Goal: Task Accomplishment & Management: Complete application form

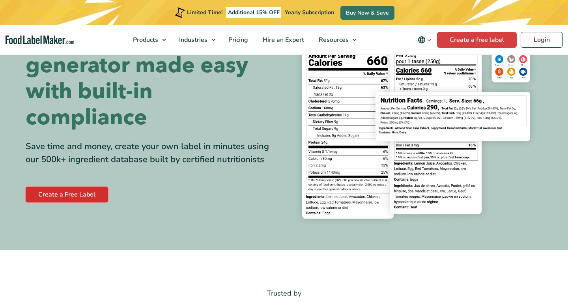
click at [87, 198] on link "Create a Free Label" at bounding box center [67, 194] width 82 height 16
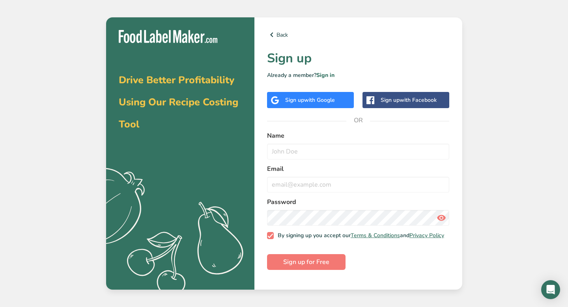
click at [332, 101] on span "with Google" at bounding box center [319, 99] width 31 height 7
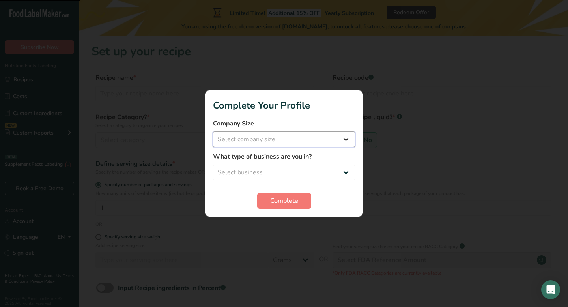
click at [339, 143] on select "Select company size Fewer than 10 Employees 10 to 50 Employees 51 to 500 Employ…" at bounding box center [284, 139] width 142 height 16
select select "1"
click at [213, 131] on select "Select company size Fewer than 10 Employees 10 to 50 Employees 51 to 500 Employ…" at bounding box center [284, 139] width 142 height 16
click at [330, 154] on label "What type of business are you in?" at bounding box center [284, 156] width 142 height 9
click at [330, 169] on select "Select business Packaged Food Manufacturer Restaurant & Cafe Bakery Meal Plans …" at bounding box center [284, 172] width 142 height 16
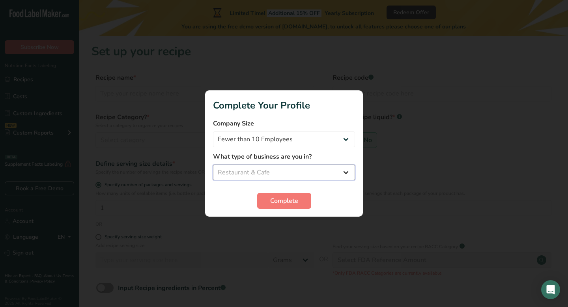
click at [213, 164] on select "Select business Packaged Food Manufacturer Restaurant & Cafe Bakery Meal Plans …" at bounding box center [284, 172] width 142 height 16
click at [311, 172] on select "Packaged Food Manufacturer Restaurant & Cafe Bakery Meal Plans & Catering Compa…" at bounding box center [284, 172] width 142 height 16
select select "1"
click at [213, 164] on select "Packaged Food Manufacturer Restaurant & Cafe Bakery Meal Plans & Catering Compa…" at bounding box center [284, 172] width 142 height 16
click at [274, 214] on section "Complete Your Profile Company Size Fewer than 10 Employees 10 to 50 Employees 5…" at bounding box center [284, 153] width 158 height 126
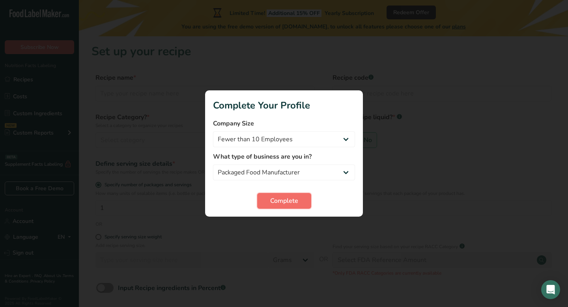
click at [275, 207] on button "Complete" at bounding box center [284, 201] width 54 height 16
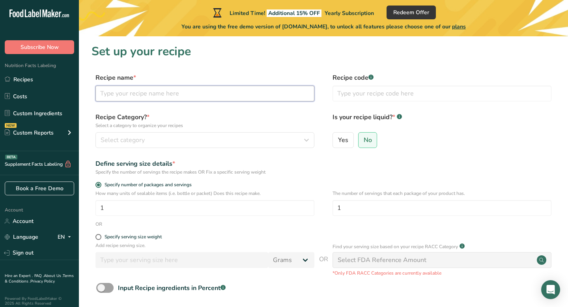
click at [281, 98] on input "text" at bounding box center [204, 94] width 219 height 16
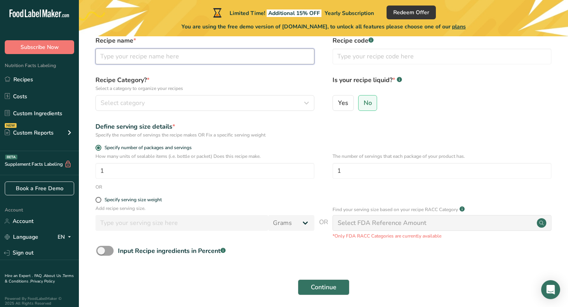
scroll to position [37, 0]
click at [196, 168] on input "1" at bounding box center [204, 170] width 219 height 16
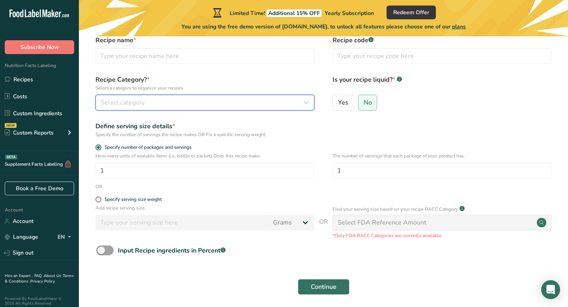
click at [237, 103] on div "Select category" at bounding box center [203, 102] width 204 height 9
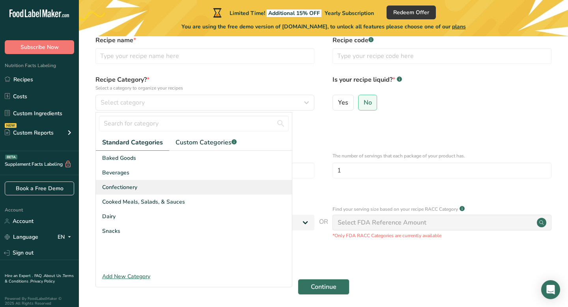
drag, startPoint x: 203, startPoint y: 229, endPoint x: 203, endPoint y: 186, distance: 43.8
click at [203, 186] on div "Baked Goods [GEOGRAPHIC_DATA] Confectionery Cooked Meals, Salads, & Sauces [GEO…" at bounding box center [194, 210] width 196 height 118
click at [203, 186] on div "Confectionery" at bounding box center [194, 187] width 196 height 15
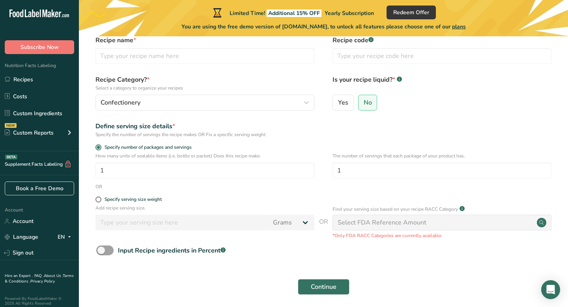
click at [199, 180] on div "How many units of sealable items (i.e. bottle or packet) Does this recipe make.…" at bounding box center [323, 167] width 464 height 31
click at [200, 173] on input "1" at bounding box center [204, 170] width 219 height 16
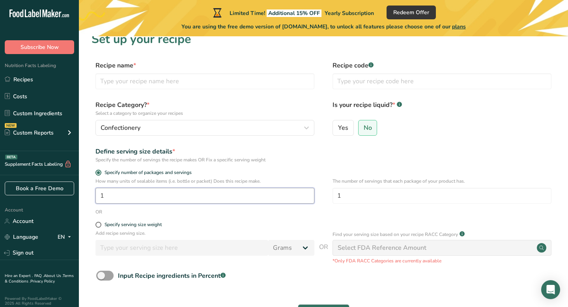
scroll to position [6, 0]
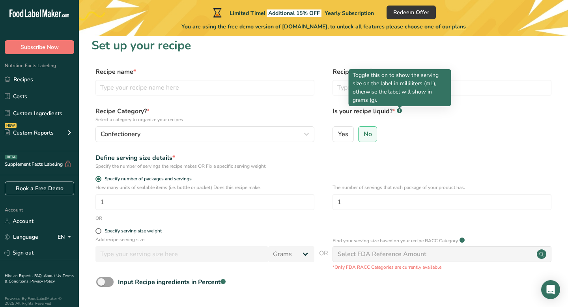
click at [398, 111] on rect at bounding box center [399, 110] width 5 height 5
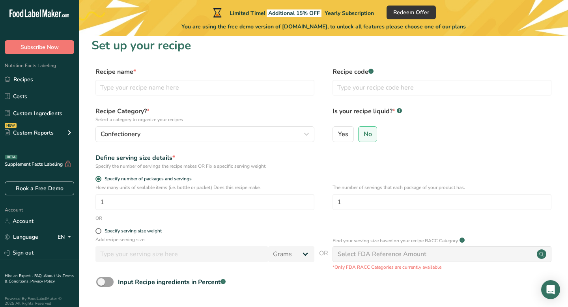
click at [398, 111] on rect at bounding box center [399, 110] width 5 height 5
click at [347, 133] on span "Yes" at bounding box center [343, 134] width 10 height 8
click at [338, 133] on input "Yes" at bounding box center [335, 133] width 5 height 5
radio input "true"
radio input "false"
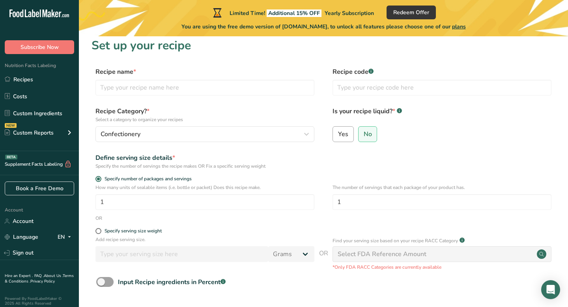
select select "22"
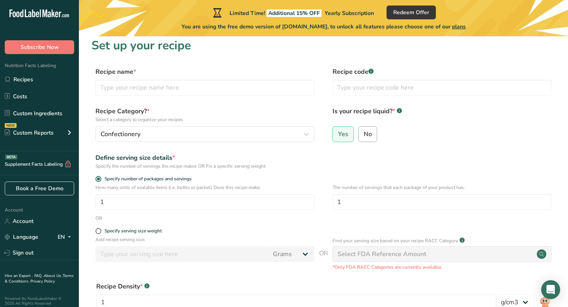
click at [364, 136] on span "No" at bounding box center [368, 134] width 8 height 8
click at [363, 136] on input "No" at bounding box center [360, 133] width 5 height 5
radio input "true"
radio input "false"
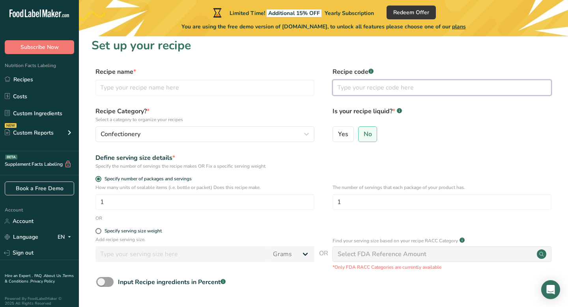
click at [373, 90] on input "text" at bounding box center [441, 88] width 219 height 16
click at [371, 73] on rect at bounding box center [370, 71] width 5 height 5
click at [278, 84] on input "text" at bounding box center [204, 88] width 219 height 16
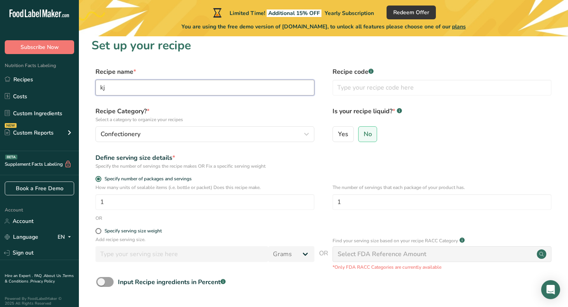
type input "k"
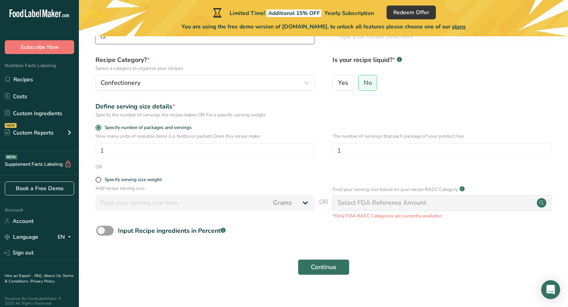
scroll to position [68, 0]
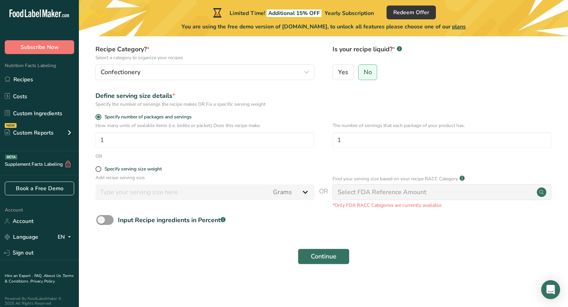
type input "t2"
click at [360, 190] on div "Select FDA Reference Amount" at bounding box center [381, 191] width 89 height 9
click at [416, 190] on div "Select FDA Reference Amount" at bounding box center [381, 191] width 89 height 9
click at [101, 219] on span at bounding box center [104, 220] width 17 height 10
click at [101, 219] on input "Input Recipe ingredients in Percent .a-a{fill:#347362;}.b-a{fill:#fff;}" at bounding box center [98, 219] width 5 height 5
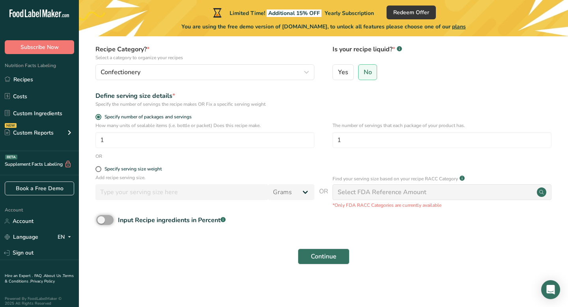
checkbox input "true"
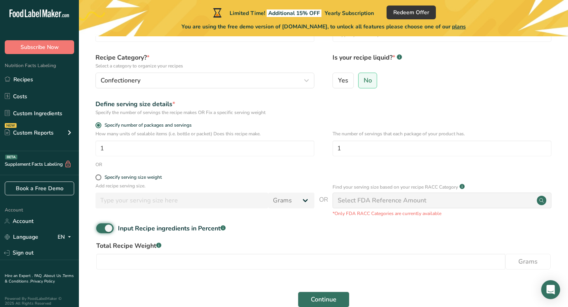
scroll to position [58, 0]
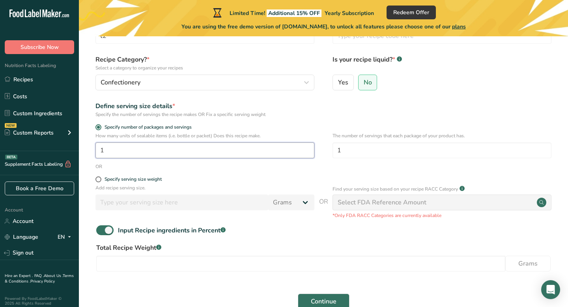
click at [141, 155] on input "1" at bounding box center [204, 150] width 219 height 16
click at [339, 87] on label "Yes" at bounding box center [342, 83] width 21 height 16
click at [338, 85] on input "Yes" at bounding box center [335, 82] width 5 height 5
radio input "true"
radio input "false"
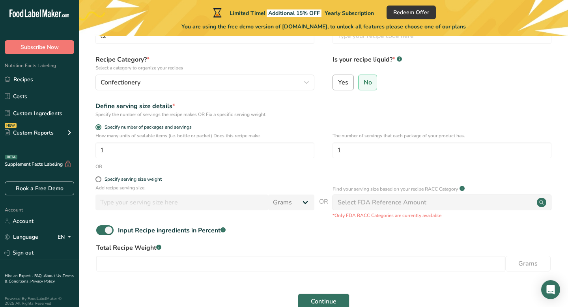
select select "22"
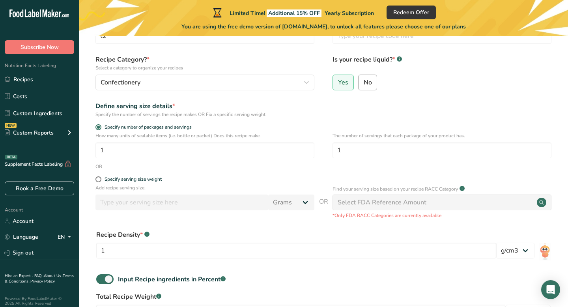
click at [361, 88] on label "No" at bounding box center [367, 83] width 19 height 16
click at [361, 85] on input "No" at bounding box center [360, 82] width 5 height 5
radio input "true"
radio input "false"
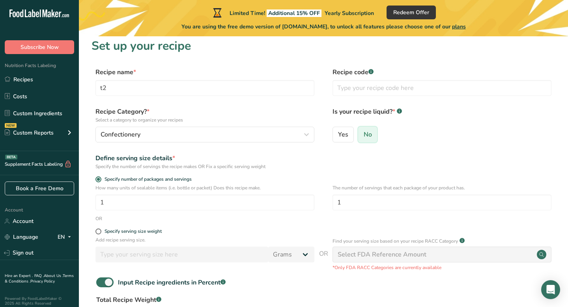
scroll to position [0, 0]
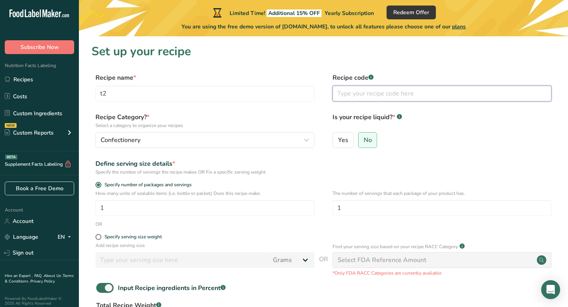
click at [364, 97] on input "text" at bounding box center [441, 94] width 219 height 16
click at [335, 78] on label "Recipe code .a-a{fill:#347362;}.b-a{fill:#fff;}" at bounding box center [441, 77] width 219 height 9
